Goal: Task Accomplishment & Management: Use online tool/utility

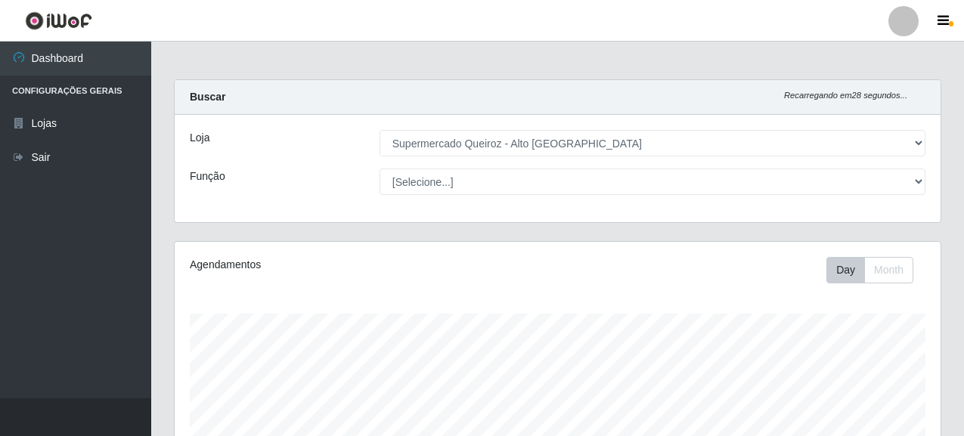
select select "496"
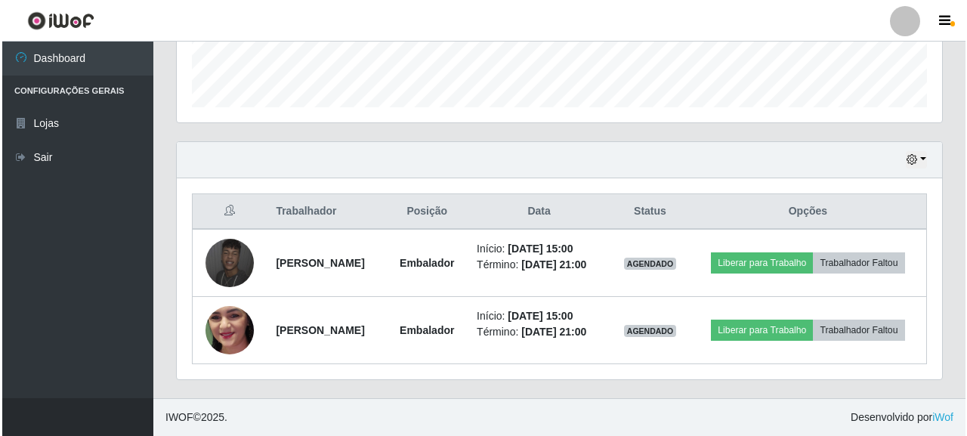
scroll to position [314, 766]
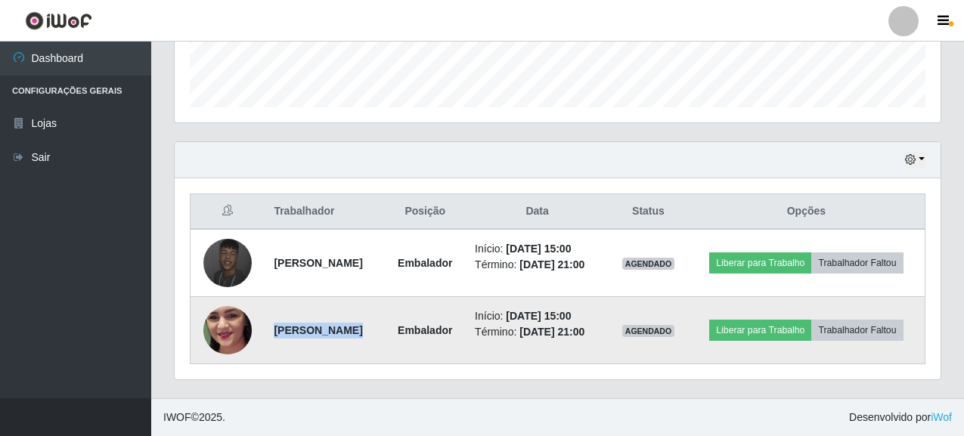
drag, startPoint x: 269, startPoint y: 332, endPoint x: 419, endPoint y: 339, distance: 150.6
click at [419, 339] on tr "[PERSON_NAME] Embalador Início: [DATE] 15:00 Término: [DATE] 21:00 AGENDADO Lib…" at bounding box center [557, 330] width 735 height 67
copy strong "[PERSON_NAME]"
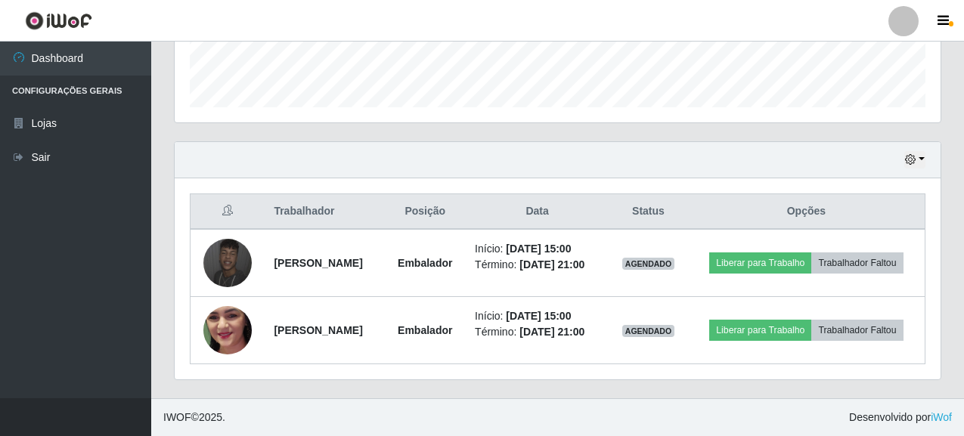
click at [500, 370] on div "Trabalhador Posição Data Status Opções [PERSON_NAME] Início: [DATE] 15:00 Térmi…" at bounding box center [558, 278] width 766 height 201
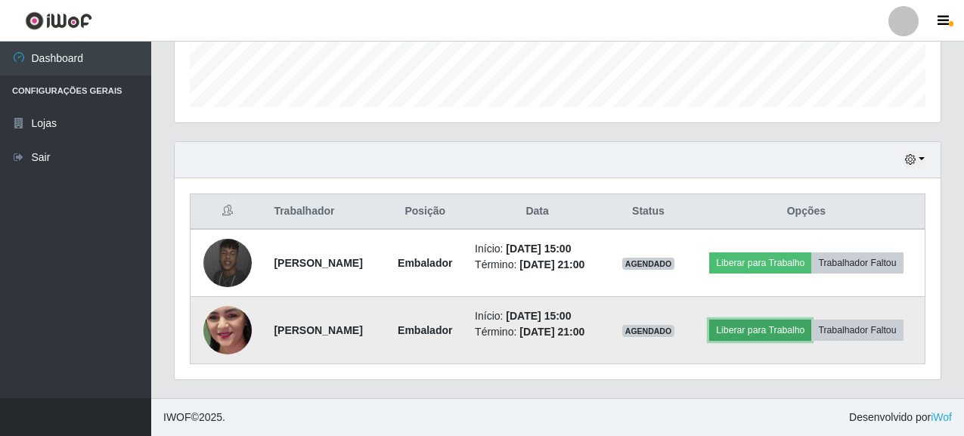
click at [771, 331] on button "Liberar para Trabalho" at bounding box center [760, 330] width 102 height 21
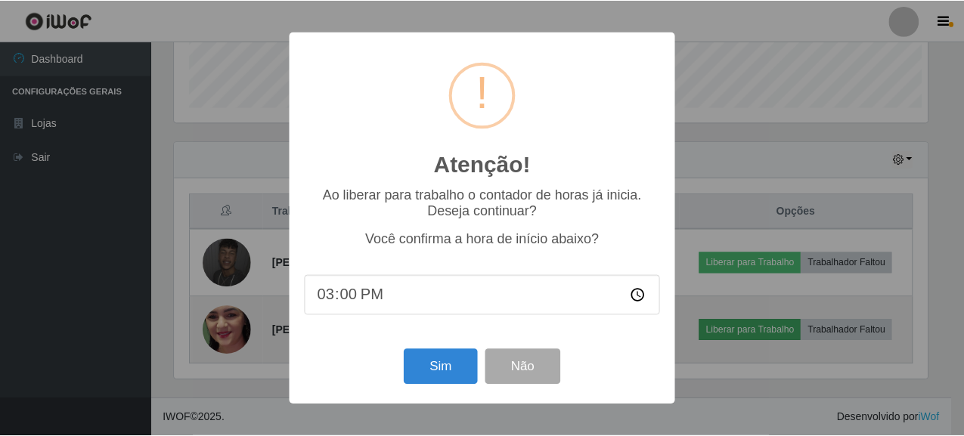
scroll to position [314, 757]
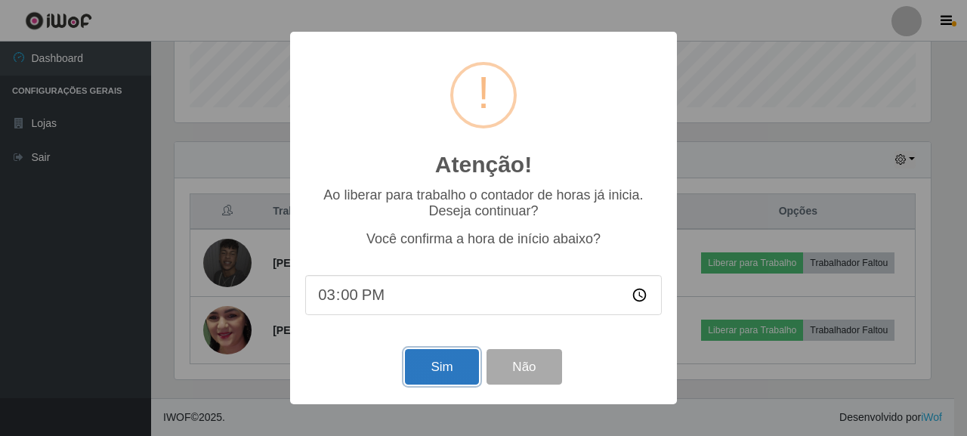
click at [441, 371] on button "Sim" at bounding box center [441, 367] width 73 height 36
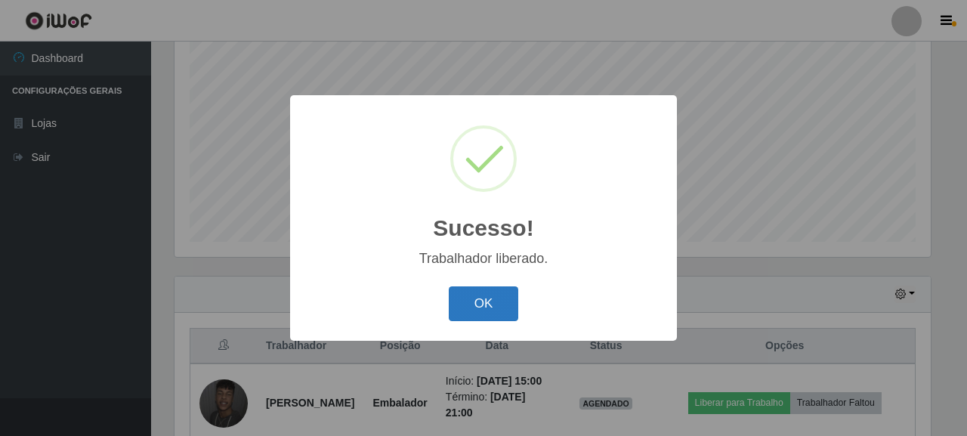
click at [478, 304] on button "OK" at bounding box center [484, 304] width 70 height 36
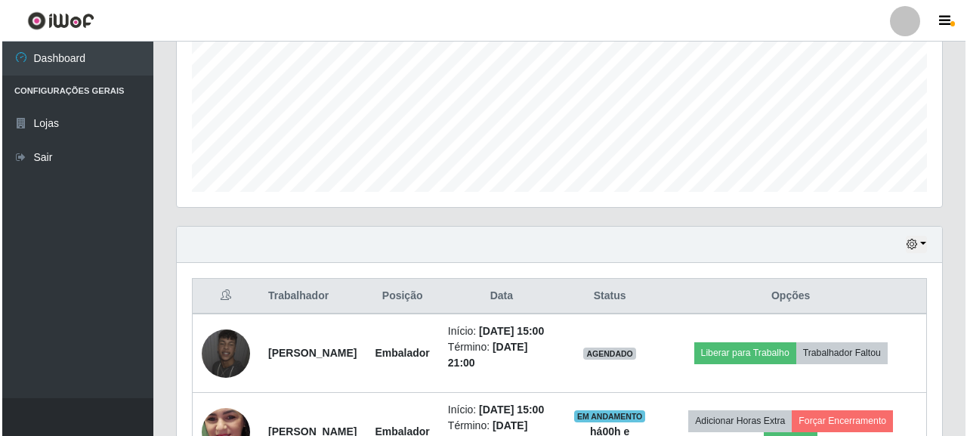
scroll to position [450, 0]
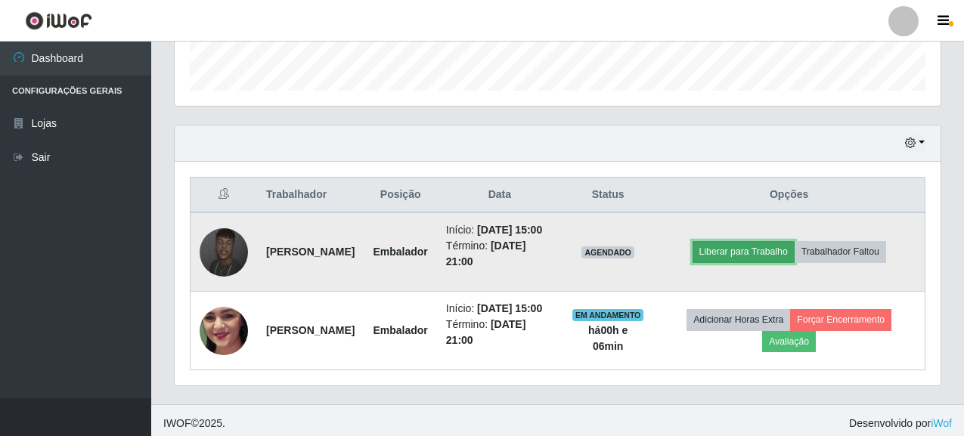
click at [750, 262] on button "Liberar para Trabalho" at bounding box center [743, 251] width 102 height 21
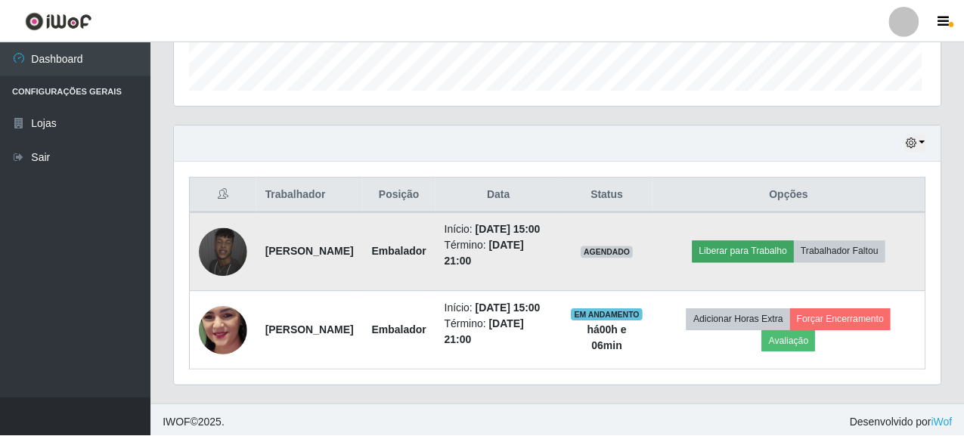
scroll to position [314, 757]
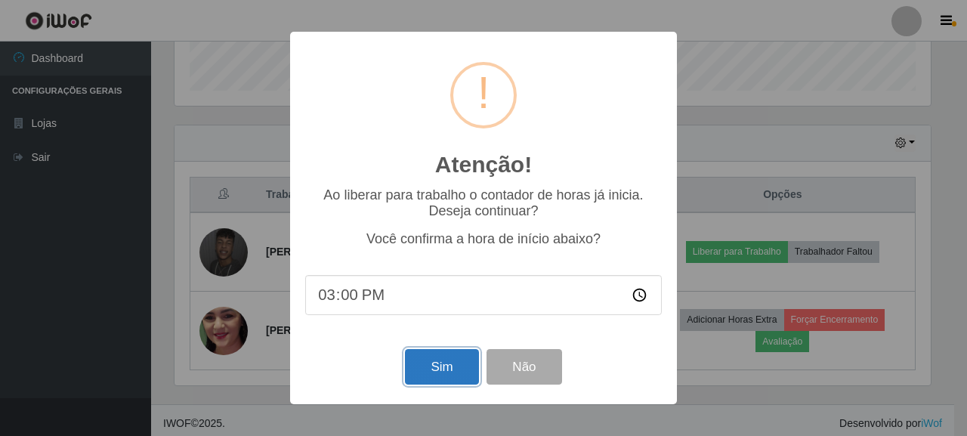
click at [451, 383] on button "Sim" at bounding box center [441, 367] width 73 height 36
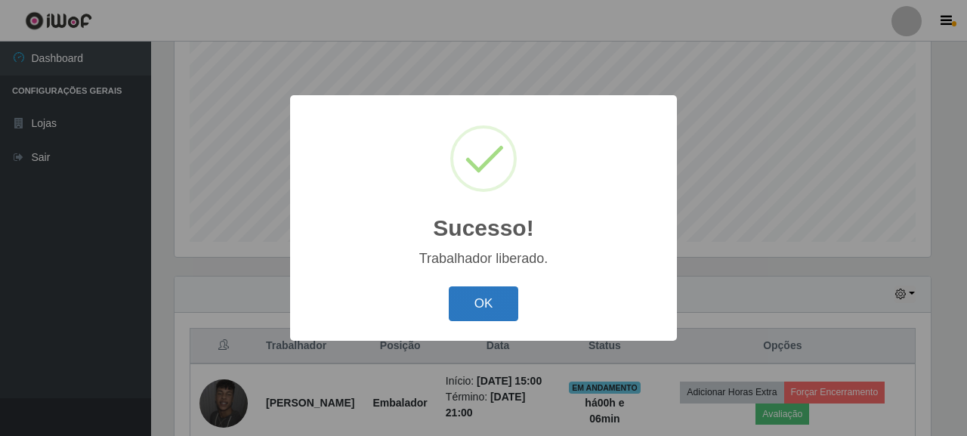
click at [493, 307] on button "OK" at bounding box center [484, 304] width 70 height 36
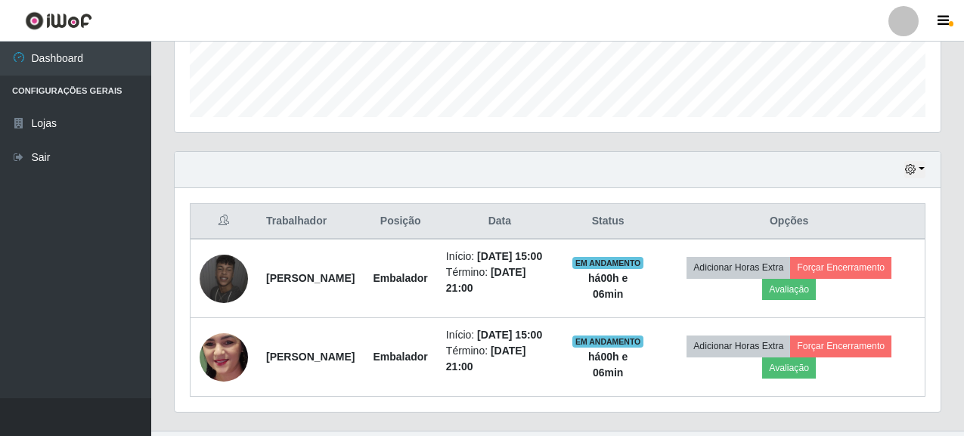
scroll to position [450, 0]
